Goal: Task Accomplishment & Management: Use online tool/utility

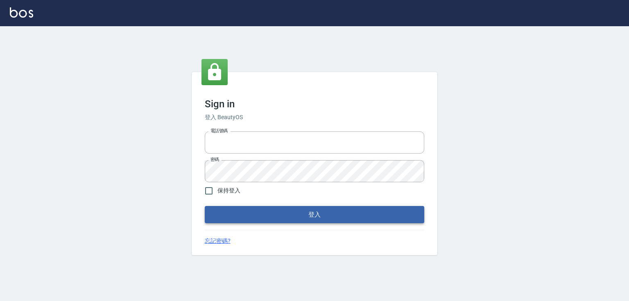
type input "0979268866"
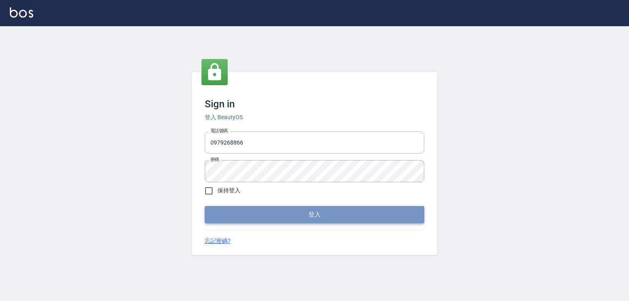
click at [305, 211] on button "登入" at bounding box center [315, 214] width 220 height 17
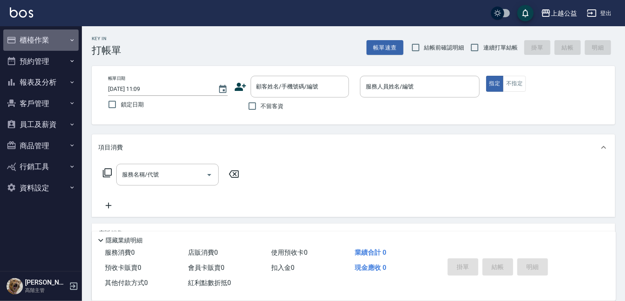
click at [63, 46] on button "櫃檯作業" at bounding box center [40, 40] width 75 height 21
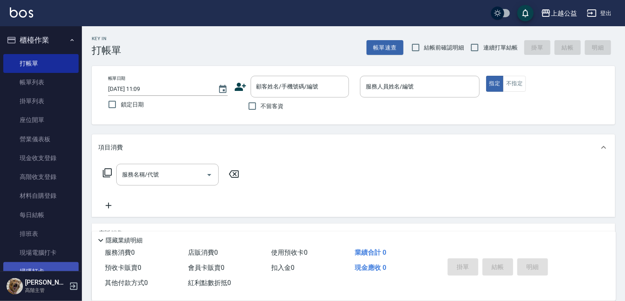
click at [44, 264] on link "掃碼打卡" at bounding box center [40, 271] width 75 height 19
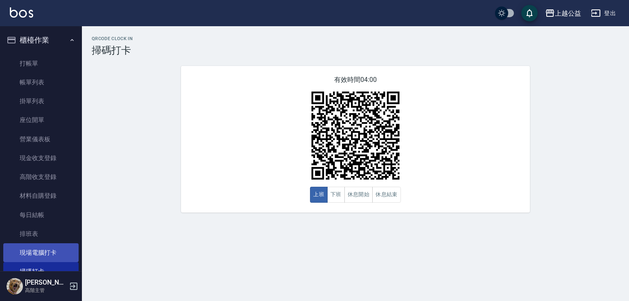
click at [3, 262] on link "掃碼打卡" at bounding box center [40, 271] width 75 height 19
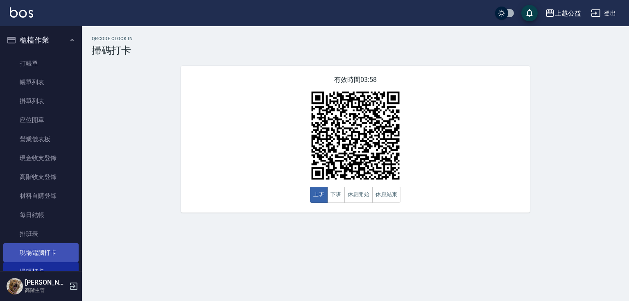
click at [3, 262] on link "掃碼打卡" at bounding box center [40, 271] width 75 height 19
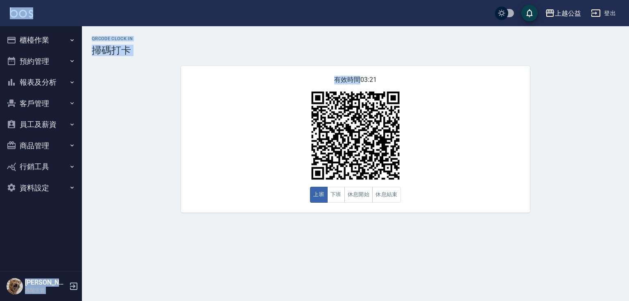
drag, startPoint x: 186, startPoint y: 124, endPoint x: 192, endPoint y: 157, distance: 33.8
click at [192, 157] on div "上越公益 登出 櫃檯作業 打帳單 帳單列表 掛單列表 座位開單 營業儀表板 現金收支登錄 高階收支登錄 材料自購登錄 每日結帳 排班表 現場電腦打卡 掃碼打卡…" at bounding box center [314, 150] width 629 height 301
click at [192, 157] on div "有效時間 03:21 上班 下班 休息開始 休息結束" at bounding box center [355, 139] width 349 height 147
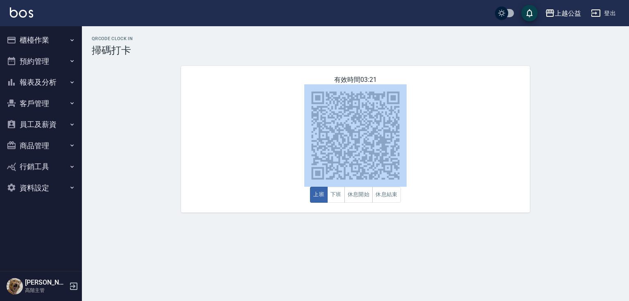
click at [192, 157] on div "有效時間 03:21 上班 下班 休息開始 休息結束" at bounding box center [355, 139] width 349 height 147
click at [170, 180] on div "QRcode Clock In 掃碼打卡 有效時間 03:18 上班 下班 休息開始 休息結束" at bounding box center [356, 124] width 548 height 177
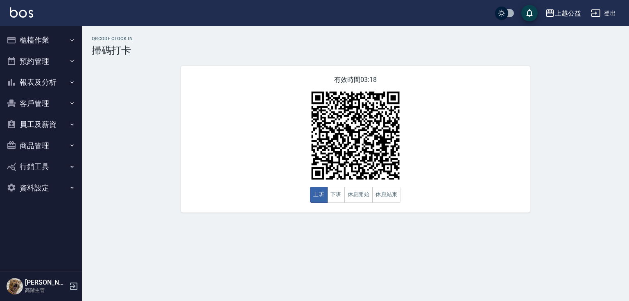
drag, startPoint x: 176, startPoint y: 177, endPoint x: 182, endPoint y: 179, distance: 6.1
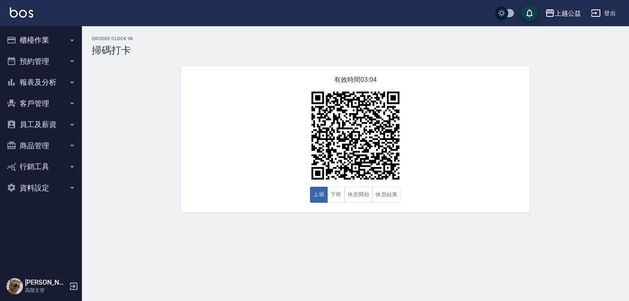
click at [375, 170] on img at bounding box center [355, 135] width 102 height 102
click at [584, 200] on div "QRcode Clock In 掃碼打卡 有效時間 00:20 上班 下班 休息開始 休息結束" at bounding box center [356, 124] width 548 height 177
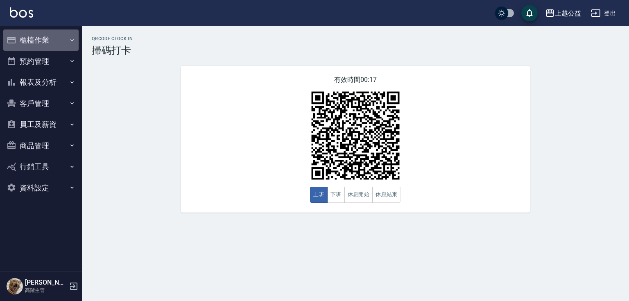
click at [42, 40] on button "櫃檯作業" at bounding box center [40, 40] width 75 height 21
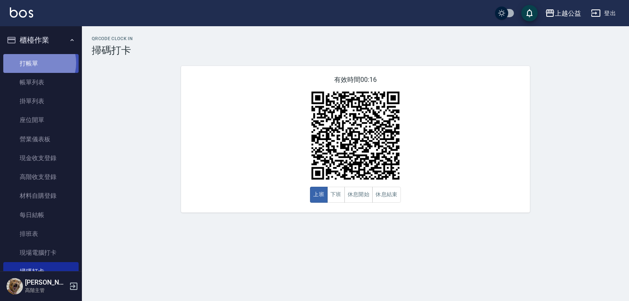
click at [36, 63] on link "打帳單" at bounding box center [40, 63] width 75 height 19
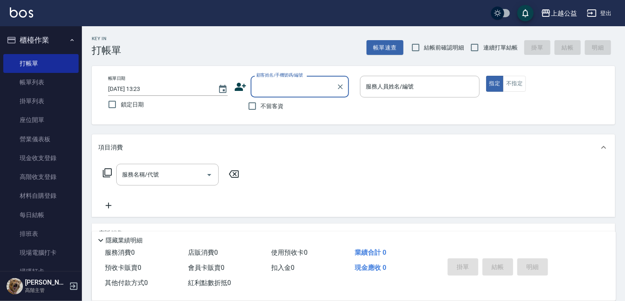
click at [300, 91] on input "顧客姓名/手機號碼/編號" at bounding box center [293, 87] width 79 height 14
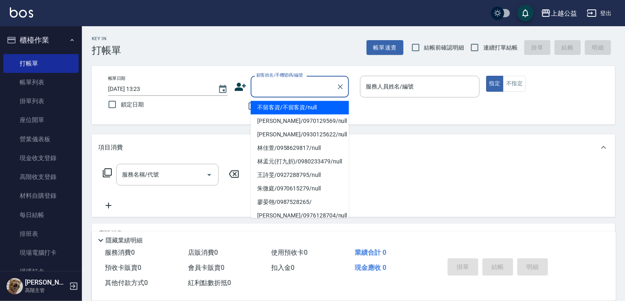
type input "ㄌ"
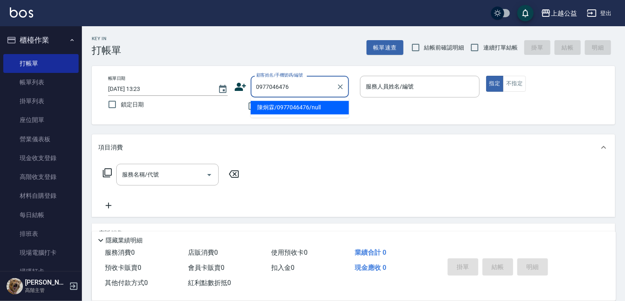
type input "陳炯霖/0977046476/null"
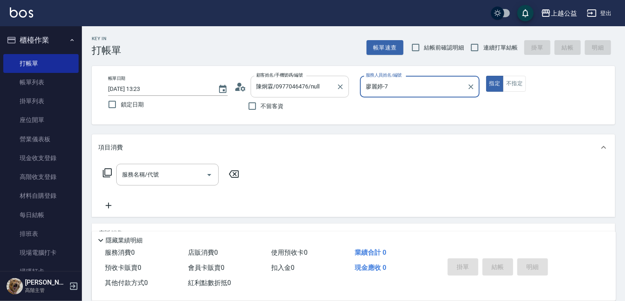
type input "廖麗婷-7"
